Goal: Transaction & Acquisition: Obtain resource

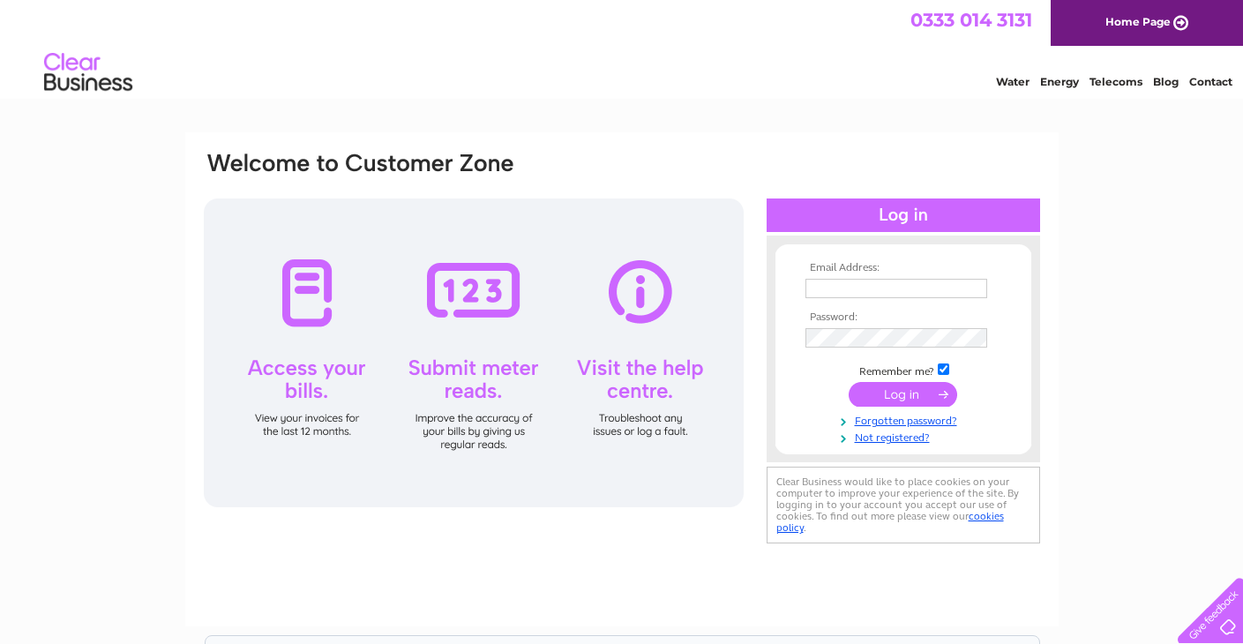
type input "info@redlinecardiff.co.uk"
click at [935, 385] on input "submit" at bounding box center [903, 394] width 108 height 25
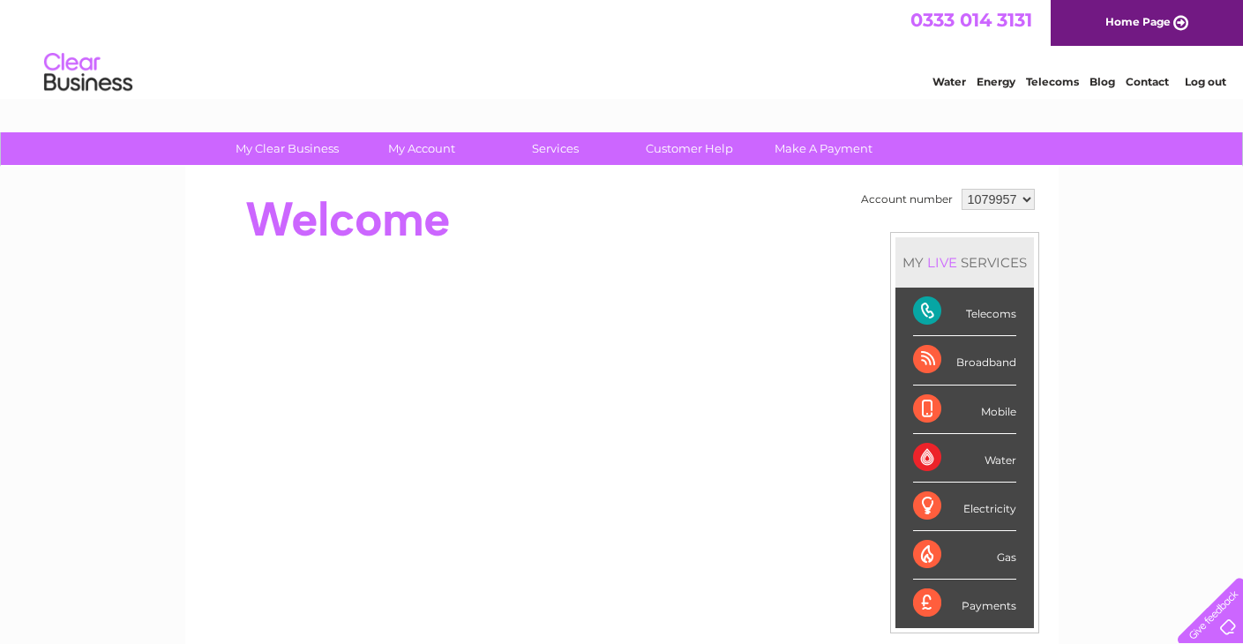
click at [1011, 199] on select "1079957 2928018" at bounding box center [997, 199] width 73 height 21
click at [900, 250] on div "MY LIVE SERVICES" at bounding box center [964, 262] width 138 height 50
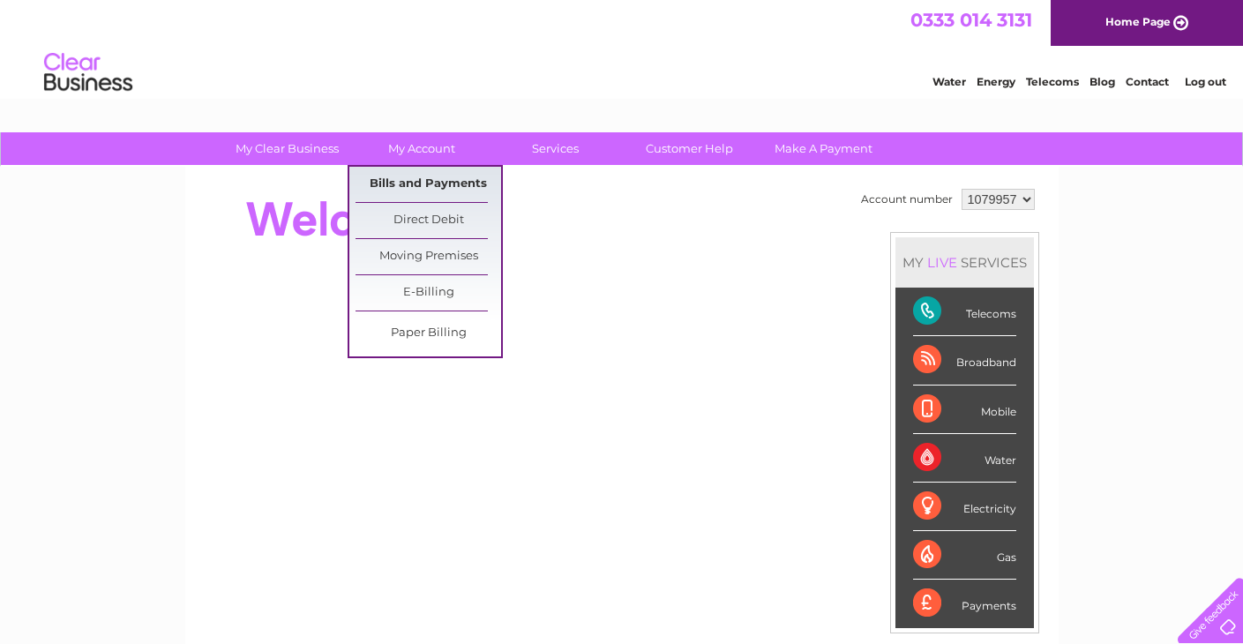
click at [431, 176] on link "Bills and Payments" at bounding box center [428, 184] width 146 height 35
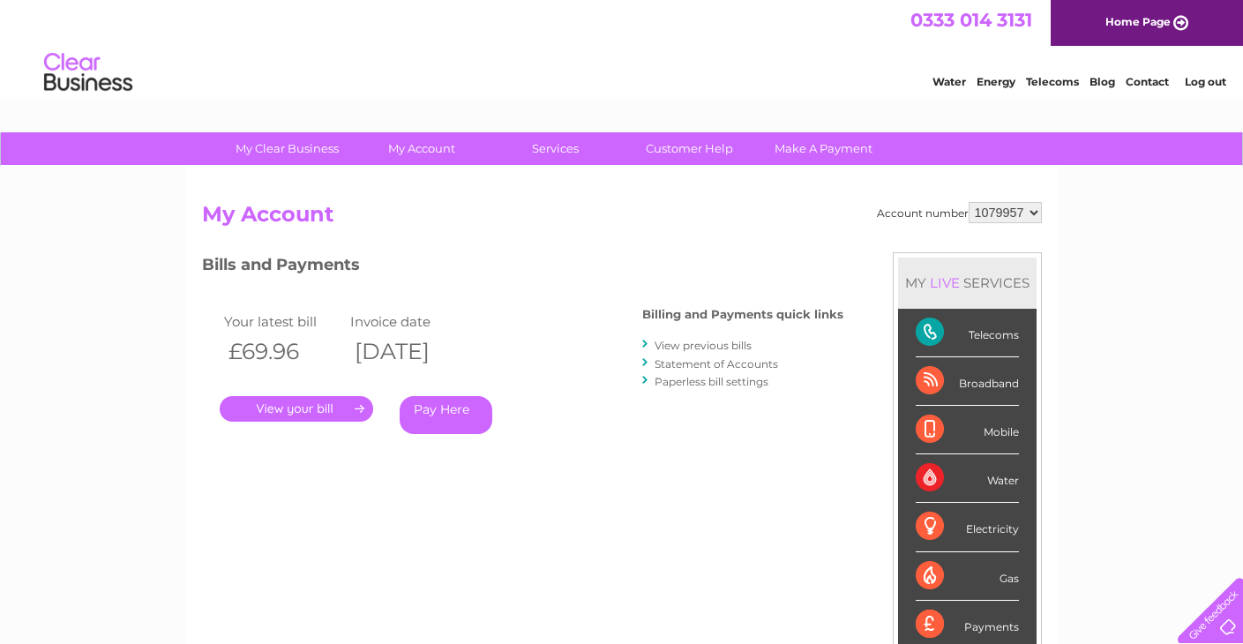
click at [287, 407] on link "." at bounding box center [296, 409] width 153 height 26
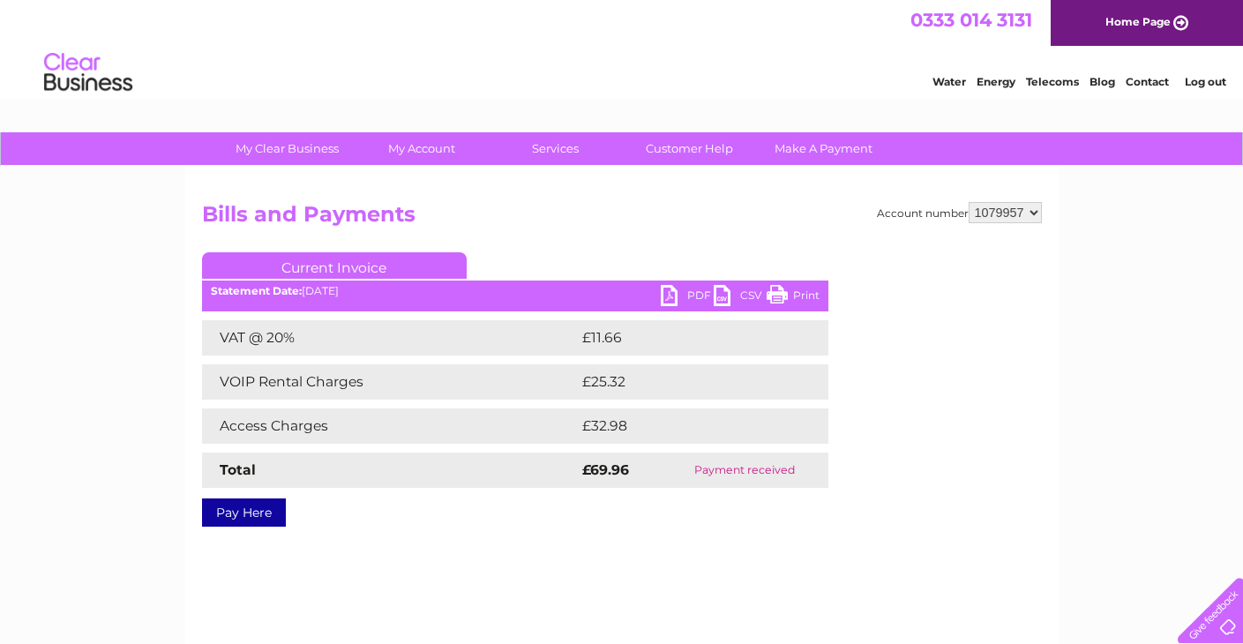
click at [1037, 221] on select "1079957 2928018" at bounding box center [1005, 212] width 73 height 21
select select "2928018"
click at [969, 202] on select "1079957 2928018" at bounding box center [1005, 212] width 73 height 21
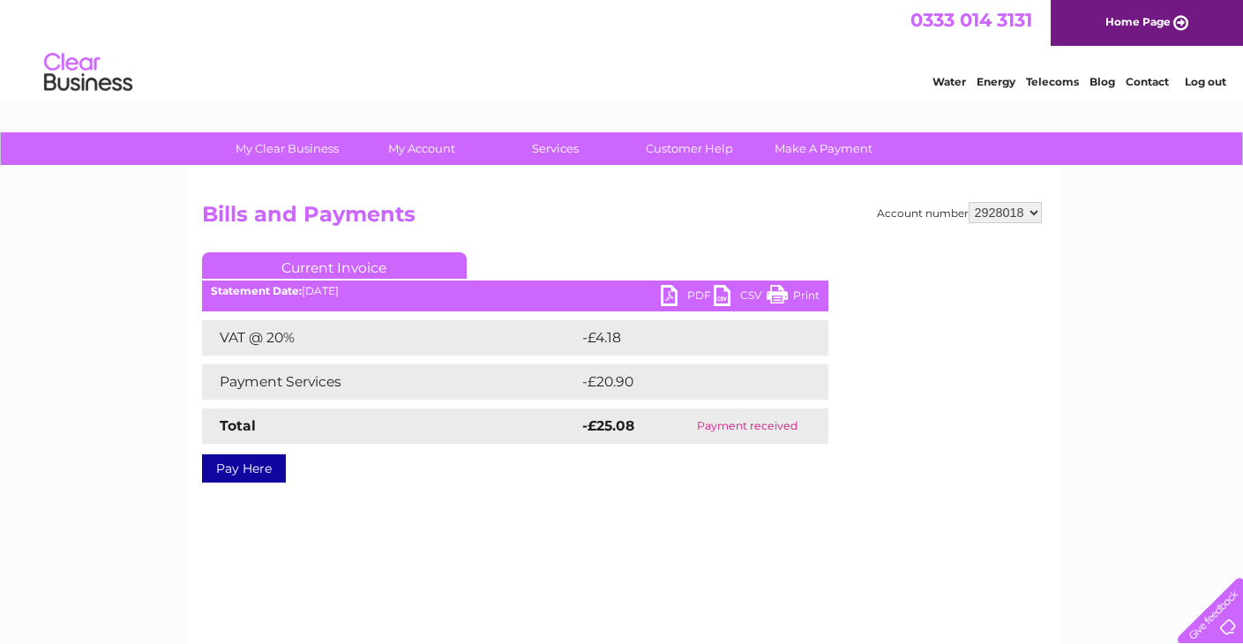
click at [676, 296] on link "PDF" at bounding box center [687, 298] width 53 height 26
click at [1022, 217] on select "1079957 2928018" at bounding box center [1005, 212] width 73 height 21
select select "1079957"
click at [969, 202] on select "1079957 2928018" at bounding box center [1005, 212] width 73 height 21
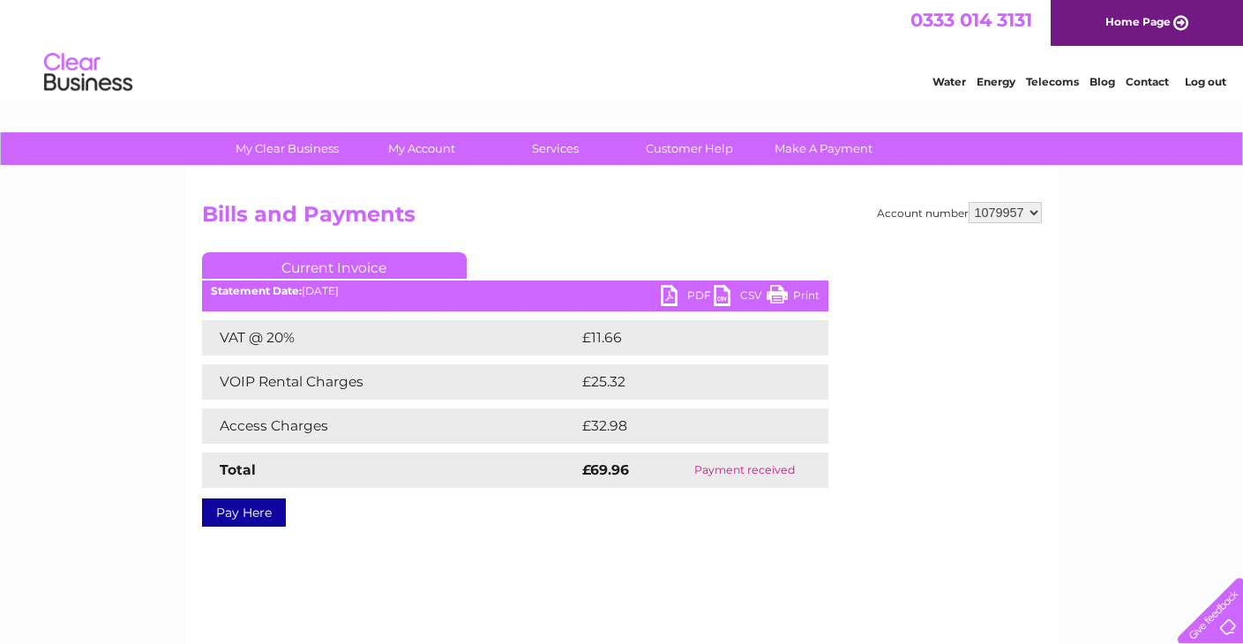
click at [689, 295] on link "PDF" at bounding box center [687, 298] width 53 height 26
click at [115, 247] on div "My Clear Business Login Details My Details My Preferences Link Account My Accou…" at bounding box center [621, 547] width 1243 height 830
click at [985, 213] on select "1079957 2928018" at bounding box center [1005, 212] width 73 height 21
click at [969, 202] on select "1079957 2928018" at bounding box center [1005, 212] width 73 height 21
click at [680, 300] on link "PDF" at bounding box center [687, 298] width 53 height 26
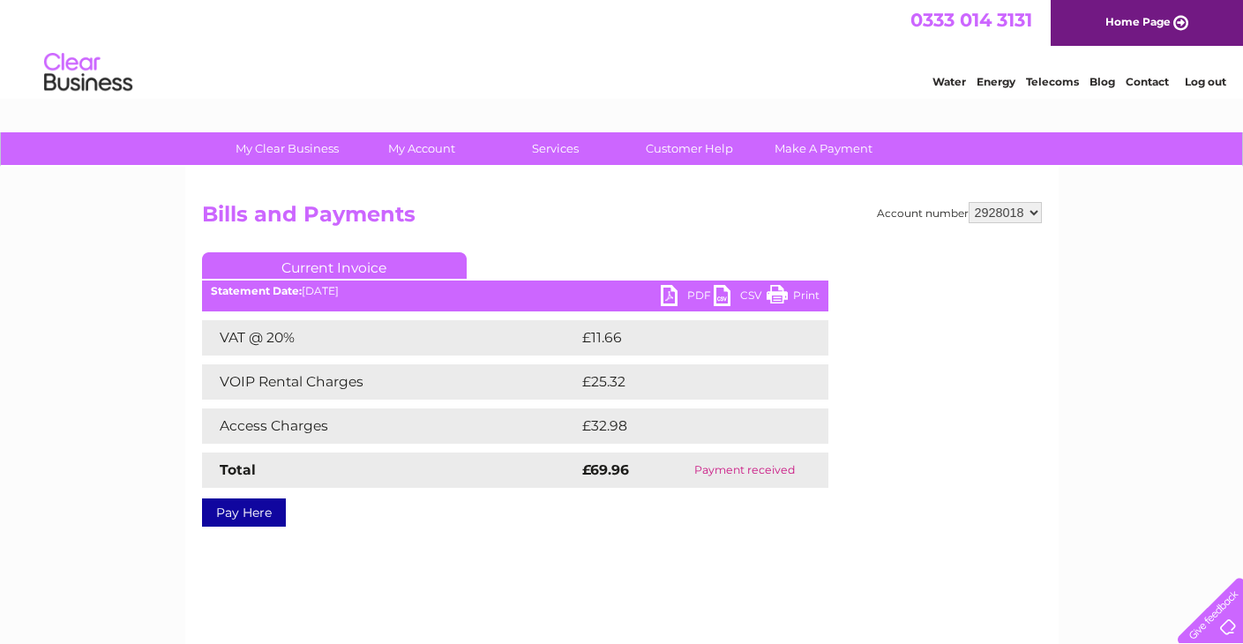
click at [1002, 207] on select "1079957 2928018" at bounding box center [1005, 212] width 73 height 21
select select "1079957"
click at [969, 202] on select "1079957 2928018" at bounding box center [1005, 212] width 73 height 21
drag, startPoint x: 990, startPoint y: 207, endPoint x: 984, endPoint y: 222, distance: 15.9
click at [990, 207] on select "1079957 2928018" at bounding box center [1005, 212] width 73 height 21
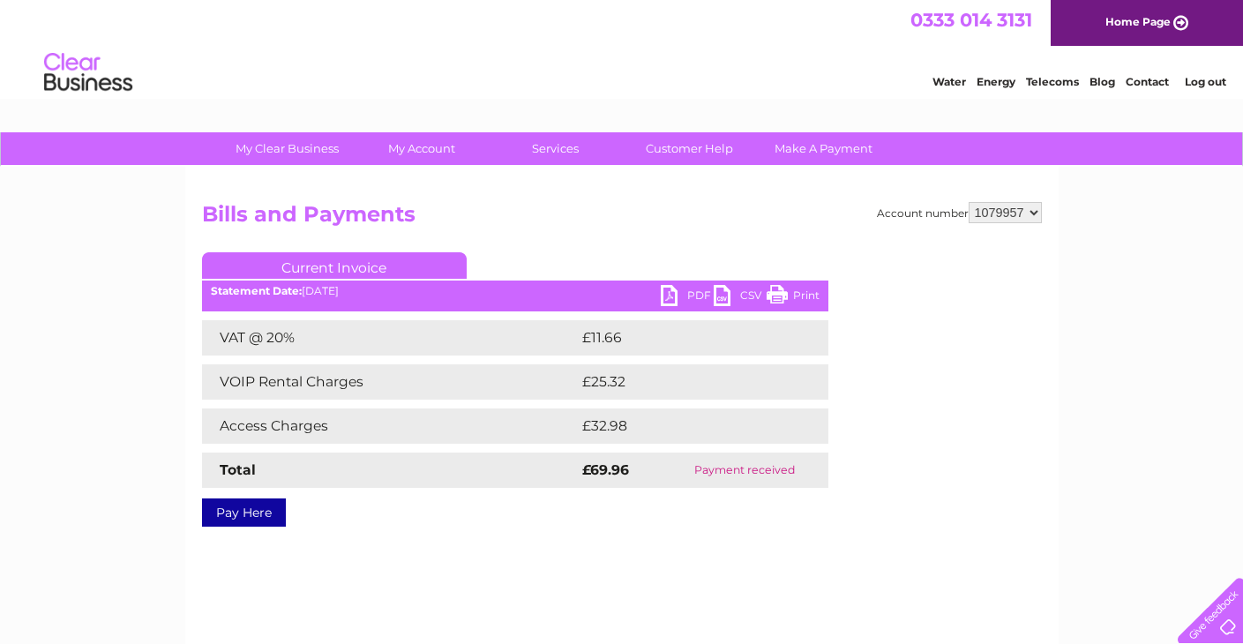
select select "2928018"
click at [969, 202] on select "1079957 2928018" at bounding box center [1005, 212] width 73 height 21
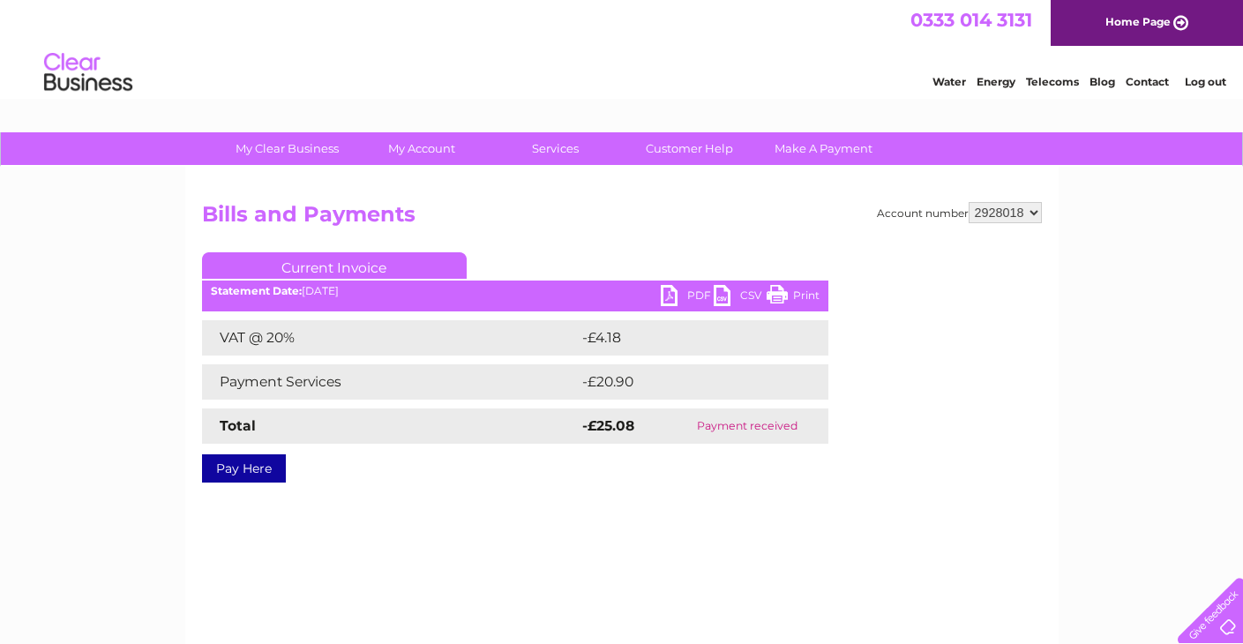
click at [686, 296] on link "PDF" at bounding box center [687, 298] width 53 height 26
